Goal: Navigation & Orientation: Find specific page/section

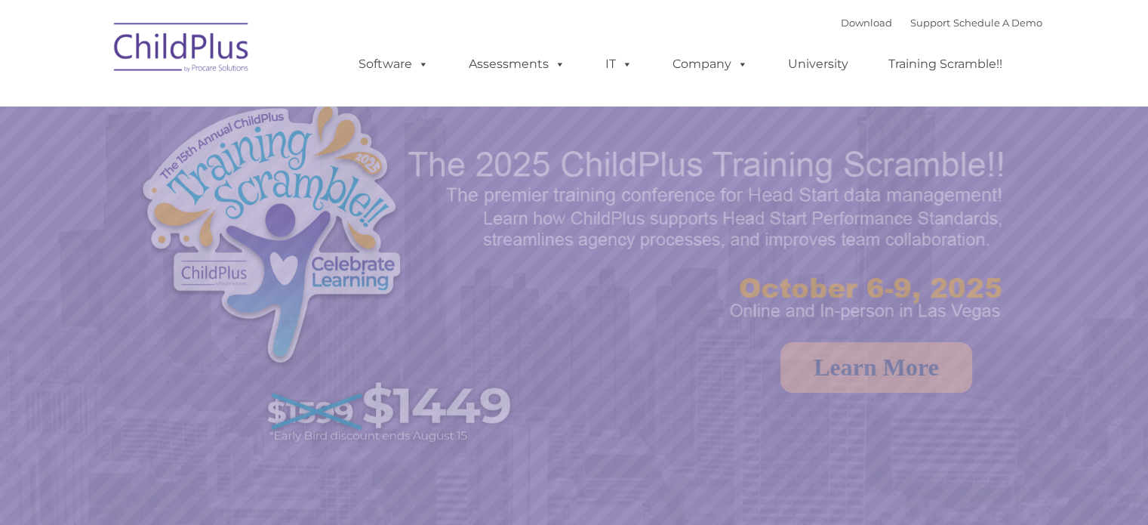
select select "MEDIUM"
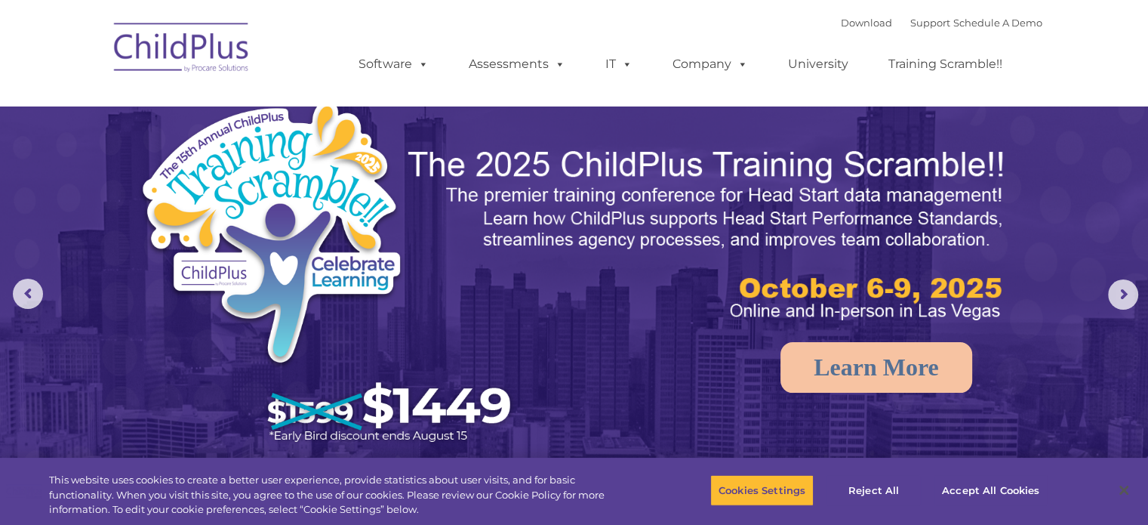
click at [630, 14] on div "Download Support | Schedule A Demo  MENU MENU Software ChildPlus: The original…" at bounding box center [685, 52] width 714 height 83
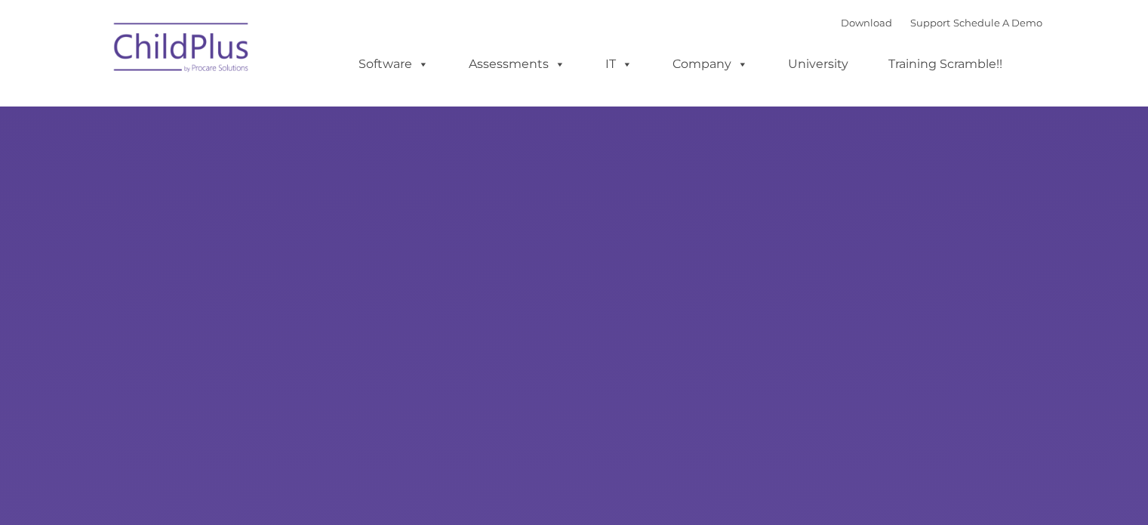
type input ""
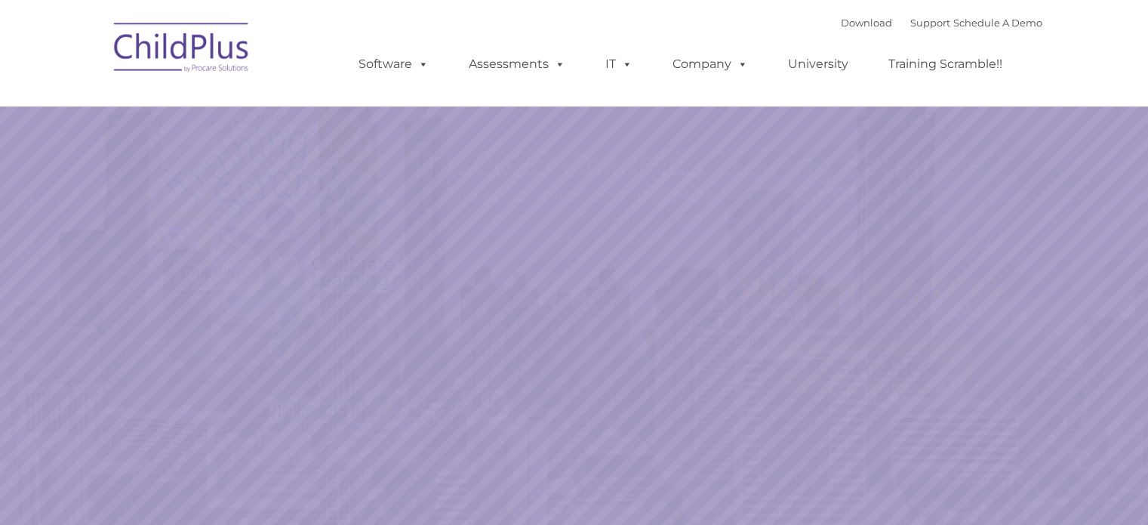
select select "MEDIUM"
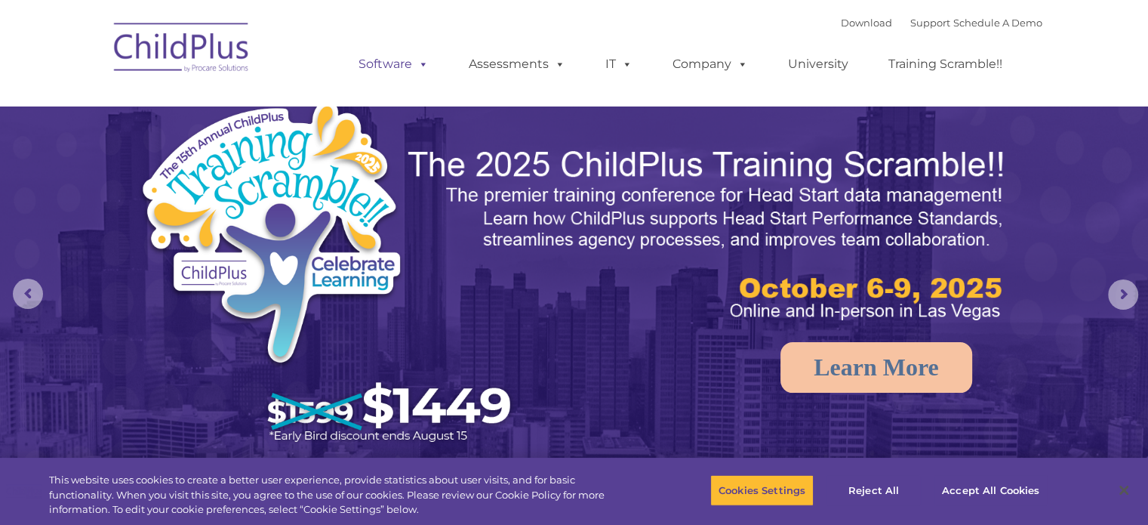
click at [411, 65] on link "Software" at bounding box center [394, 64] width 100 height 30
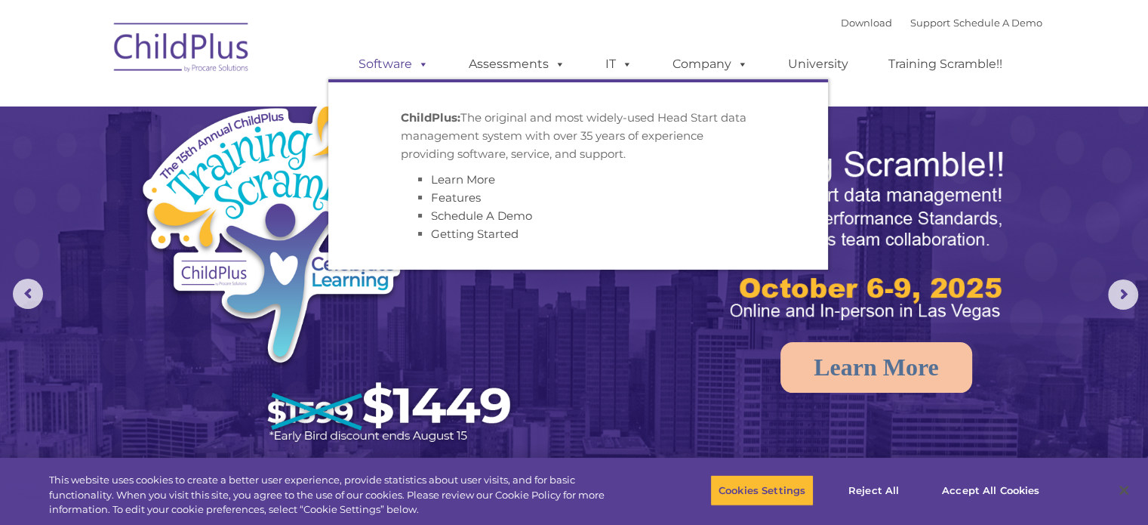
click at [411, 65] on link "Software" at bounding box center [394, 64] width 100 height 30
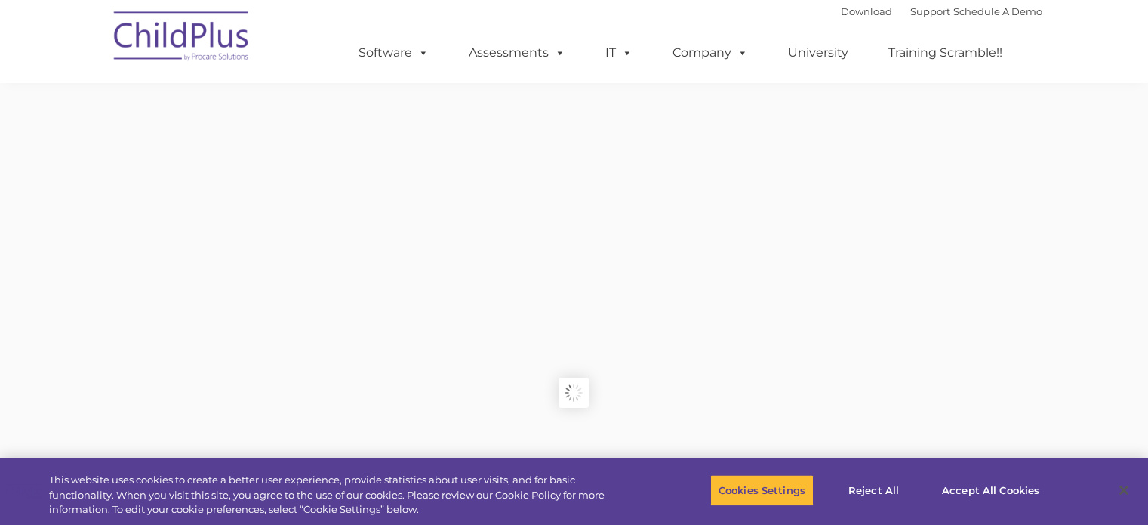
scroll to position [88, 0]
